Goal: Navigation & Orientation: Find specific page/section

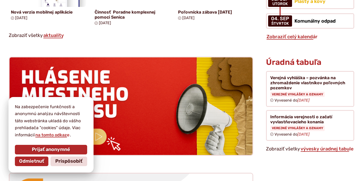
scroll to position [484, 0]
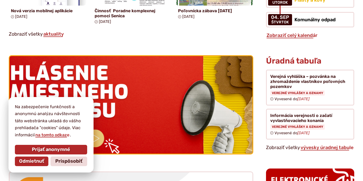
click at [108, 134] on img at bounding box center [130, 104] width 267 height 107
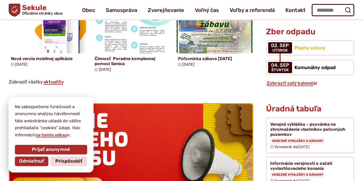
scroll to position [436, 0]
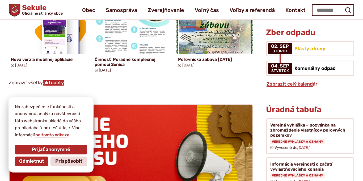
click at [59, 82] on link "aktuality" at bounding box center [54, 83] width 22 height 6
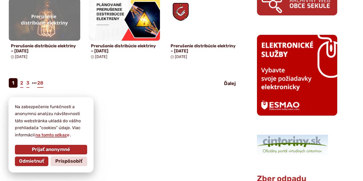
scroll to position [385, 0]
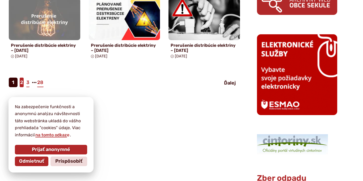
click at [22, 79] on link "2" at bounding box center [22, 83] width 4 height 10
